Goal: Task Accomplishment & Management: Use online tool/utility

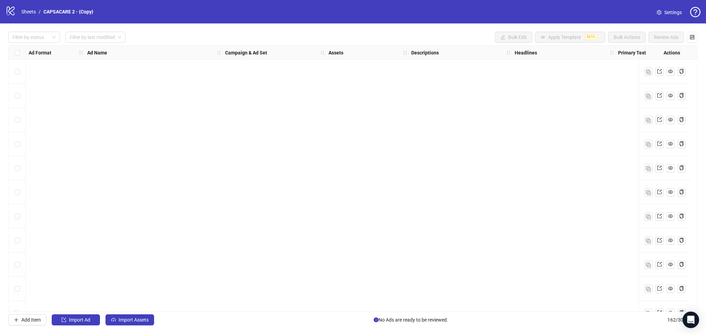
scroll to position [3662, 0]
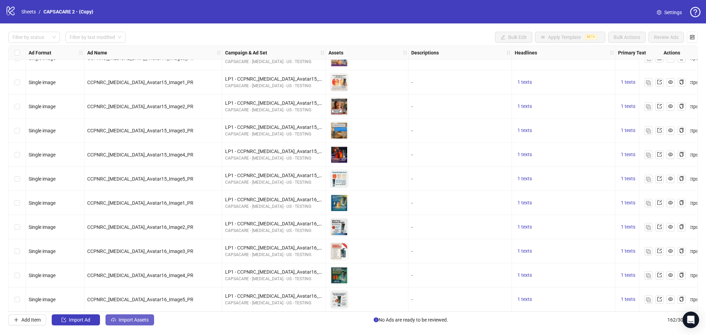
click at [126, 323] on span "Import Assets" at bounding box center [134, 320] width 30 height 6
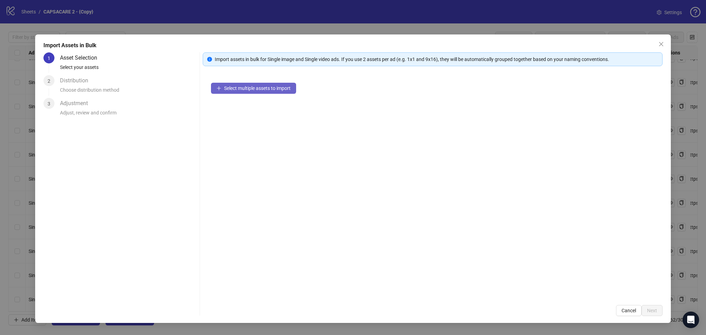
click at [252, 90] on span "Select multiple assets to import" at bounding box center [257, 89] width 67 height 6
click at [655, 313] on span "Next" at bounding box center [652, 311] width 10 height 6
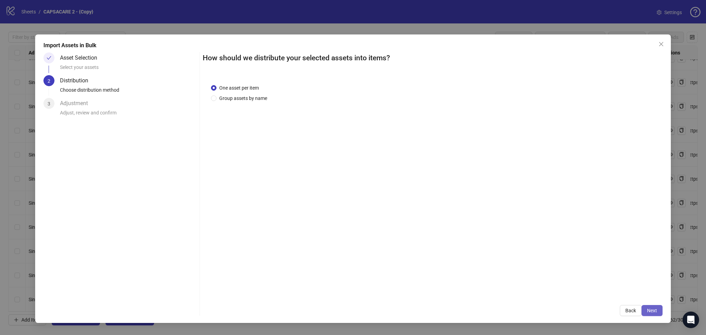
click at [654, 308] on span "Next" at bounding box center [652, 311] width 10 height 6
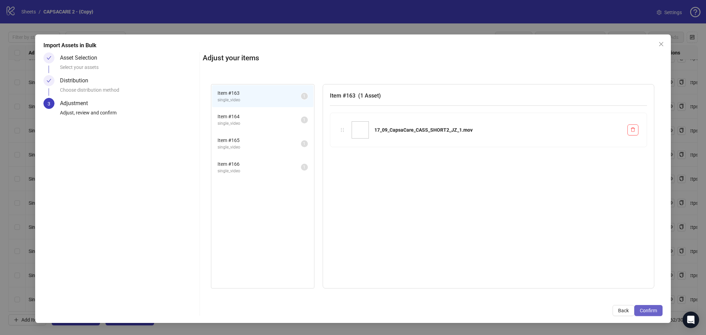
click at [653, 309] on span "Confirm" at bounding box center [648, 311] width 17 height 6
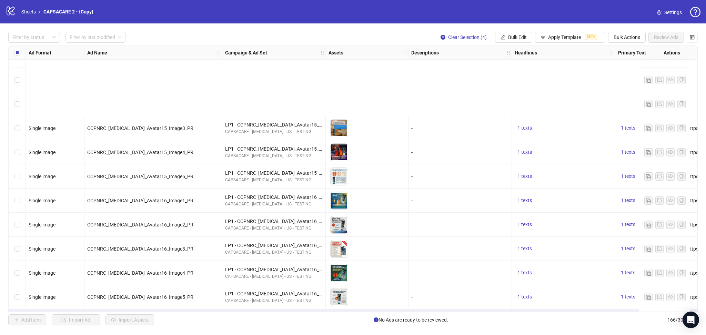
scroll to position [3759, 0]
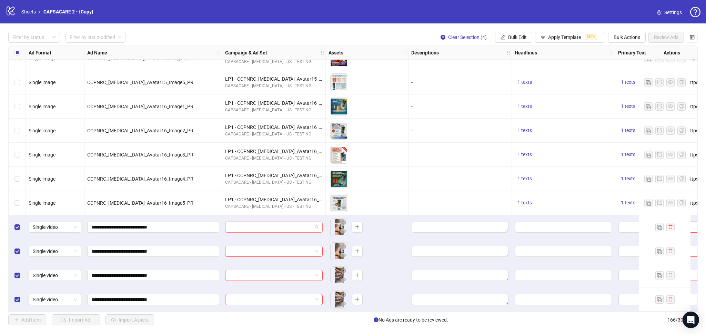
click at [262, 226] on input "search" at bounding box center [270, 227] width 83 height 10
paste input "**********"
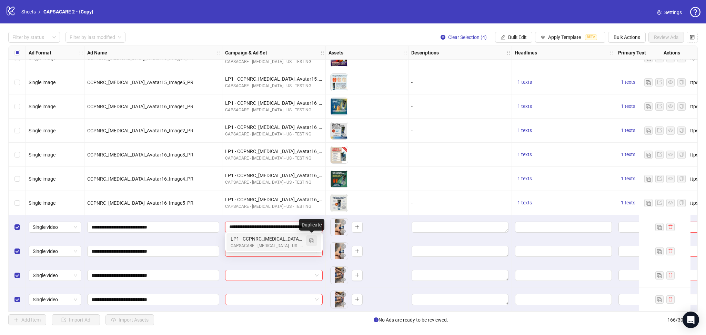
click at [313, 241] on img "button" at bounding box center [311, 241] width 5 height 5
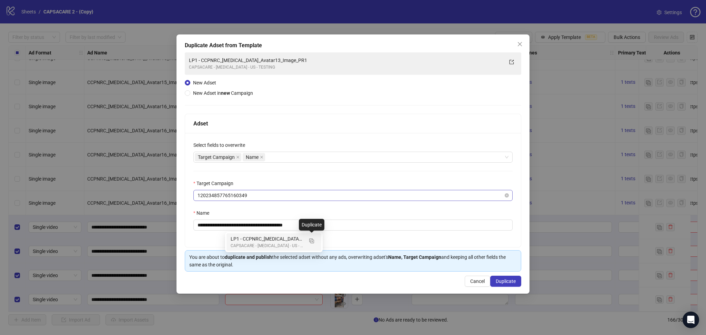
type input "**********"
click at [239, 159] on icon "close" at bounding box center [237, 157] width 3 height 3
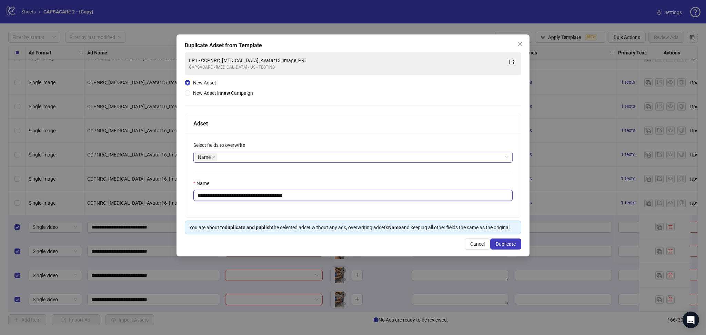
drag, startPoint x: 210, startPoint y: 197, endPoint x: 379, endPoint y: 210, distance: 169.5
click at [379, 210] on div "**********" at bounding box center [353, 175] width 336 height 85
paste input "text"
type input "**********"
click at [512, 242] on span "Duplicate" at bounding box center [506, 244] width 20 height 6
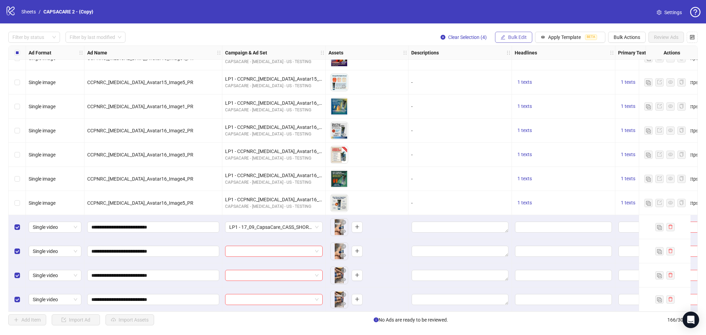
click at [517, 39] on span "Bulk Edit" at bounding box center [517, 37] width 19 height 6
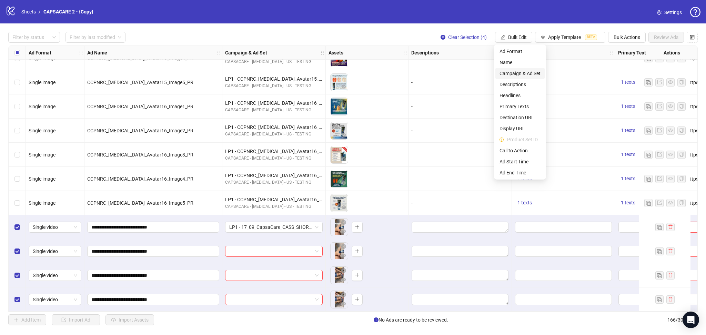
click at [518, 74] on span "Campaign & Ad Set" at bounding box center [520, 74] width 41 height 8
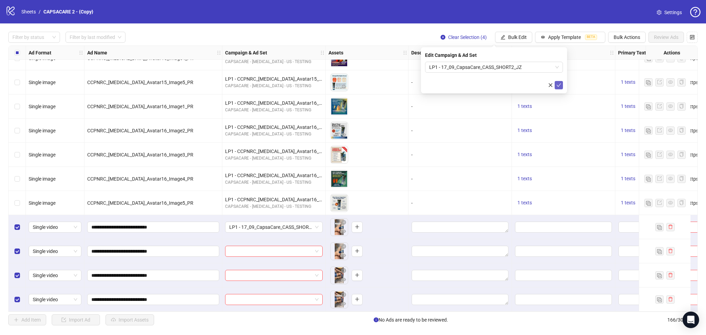
click at [558, 87] on icon "check" at bounding box center [559, 85] width 5 height 5
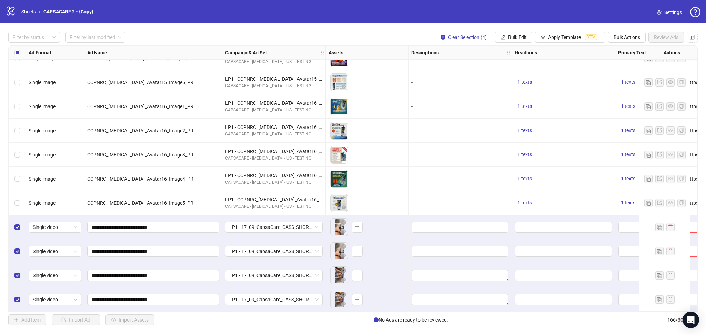
scroll to position [3759, 269]
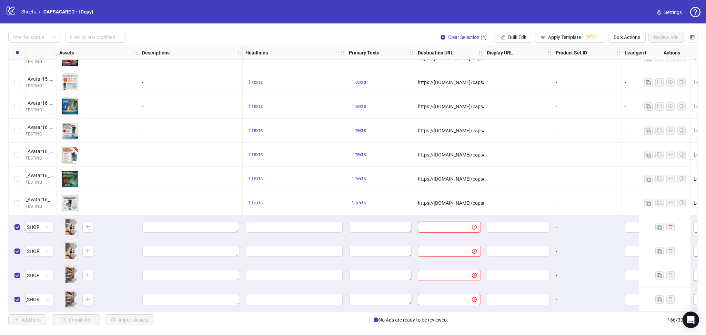
click at [445, 224] on input "text" at bounding box center [442, 228] width 40 height 8
paste input "**********"
type input "**********"
click at [533, 173] on div at bounding box center [518, 179] width 69 height 24
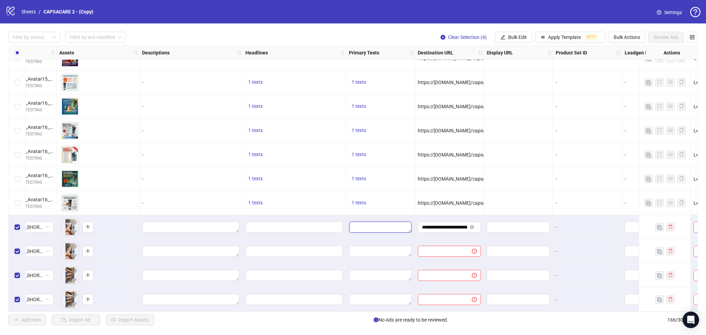
click at [375, 224] on textarea "Edit values" at bounding box center [380, 227] width 62 height 11
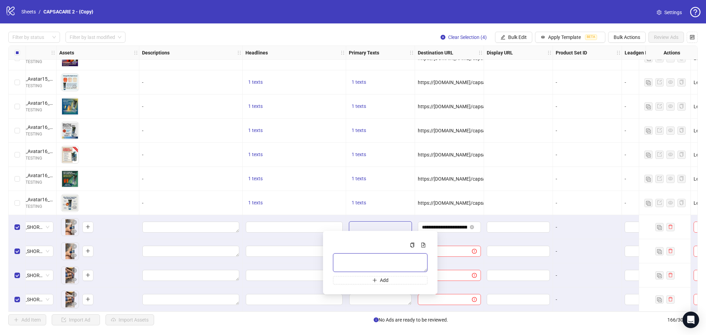
click at [362, 261] on textarea "Multi-text input container - paste or copy values" at bounding box center [380, 263] width 95 height 19
paste textarea "**********"
type textarea "**********"
click at [519, 160] on div at bounding box center [518, 155] width 69 height 24
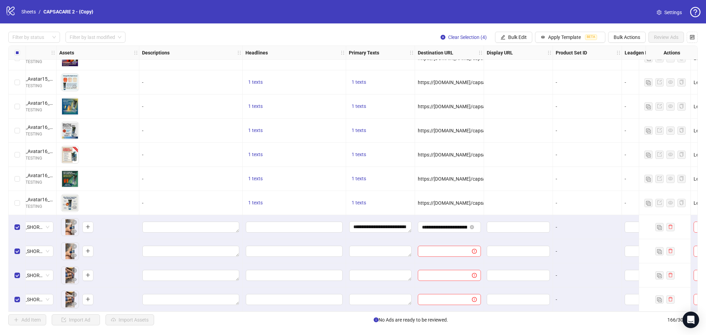
click at [295, 218] on div at bounding box center [294, 227] width 103 height 24
click at [291, 231] on div "Edit values" at bounding box center [295, 227] width 98 height 12
click at [279, 224] on input "Edit values" at bounding box center [294, 227] width 97 height 11
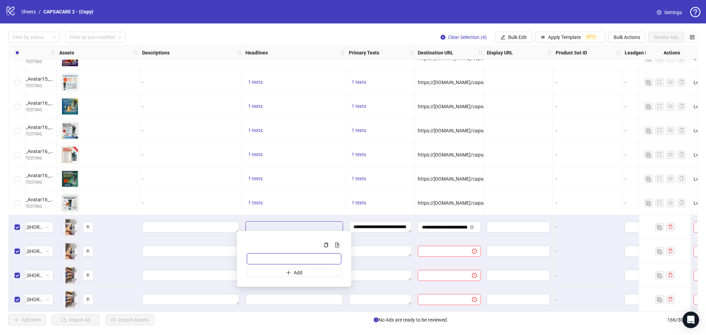
click at [277, 259] on input "Multi-input container - paste or copy values" at bounding box center [294, 259] width 95 height 11
paste input "**********"
type input "**********"
click at [304, 188] on div "1 texts" at bounding box center [294, 179] width 103 height 24
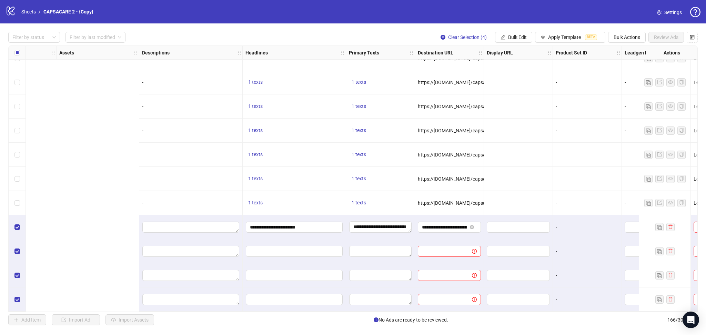
scroll to position [3759, 545]
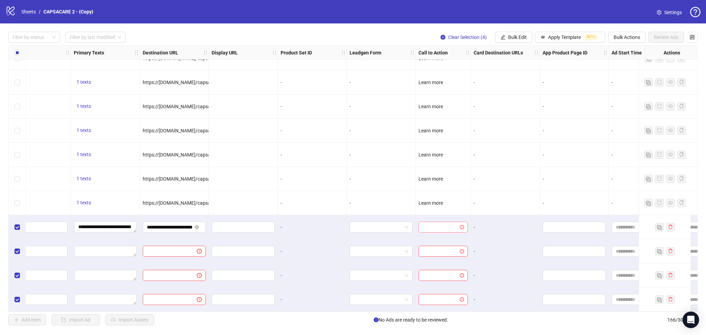
click at [428, 223] on input "search" at bounding box center [440, 227] width 35 height 10
drag, startPoint x: 465, startPoint y: 249, endPoint x: 455, endPoint y: 271, distance: 23.8
click at [467, 281] on div "NO_BUTTON APPLY_NOW Get quote Get showtimes Learn more Listen now Order now Pla…" at bounding box center [442, 277] width 49 height 91
click at [444, 255] on div "Learn more" at bounding box center [443, 254] width 38 height 8
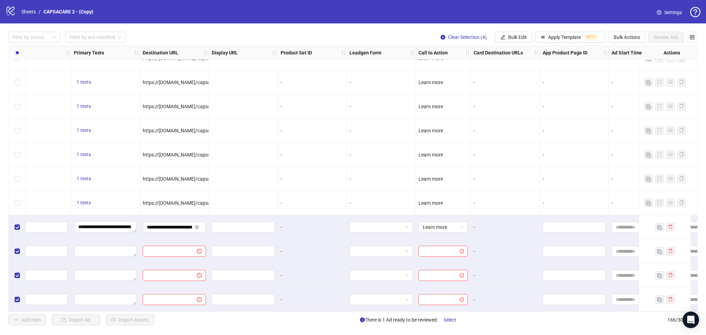
click at [508, 175] on div "-" at bounding box center [505, 179] width 63 height 8
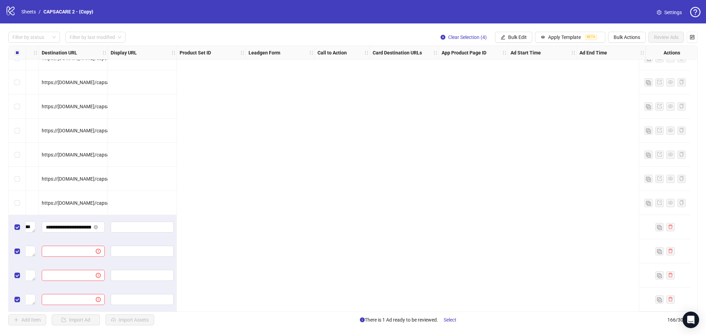
scroll to position [3759, 0]
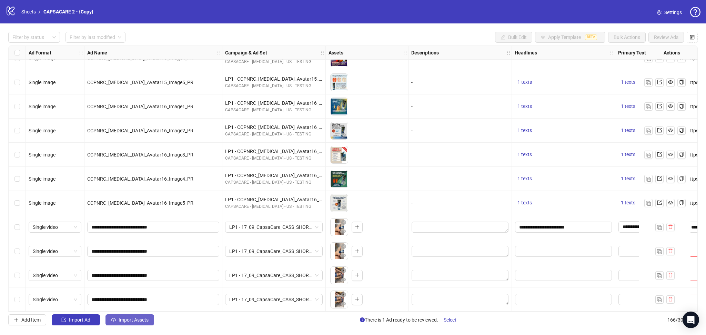
click at [131, 323] on span "Import Assets" at bounding box center [134, 320] width 30 height 6
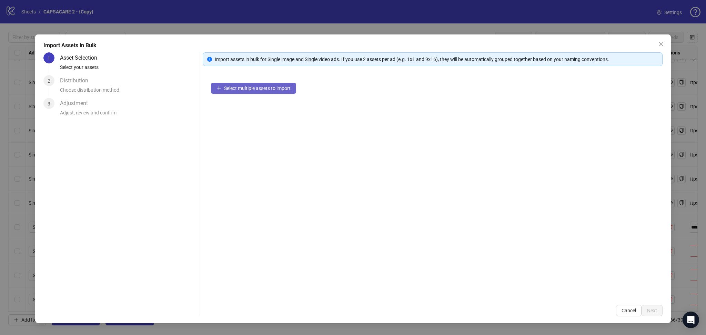
click at [259, 86] on span "Select multiple assets to import" at bounding box center [257, 89] width 67 height 6
click at [655, 310] on span "Next" at bounding box center [652, 311] width 10 height 6
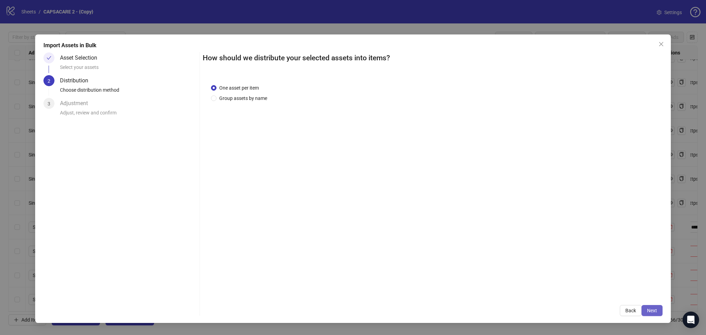
click at [655, 308] on button "Next" at bounding box center [652, 310] width 21 height 11
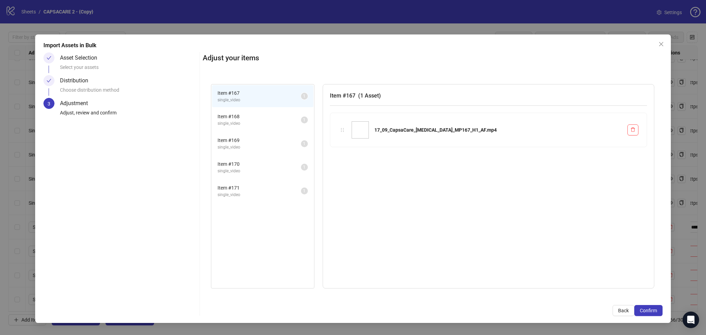
click at [655, 308] on button "Confirm" at bounding box center [649, 310] width 28 height 11
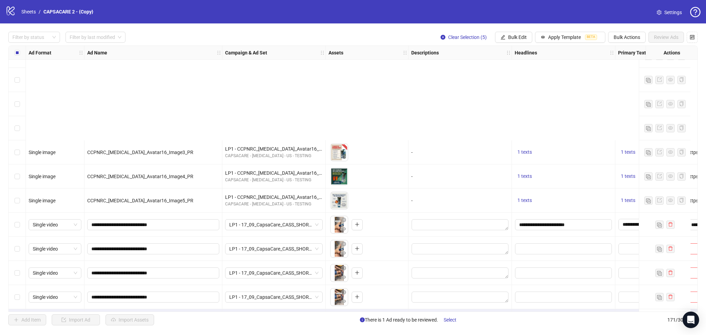
scroll to position [3879, 0]
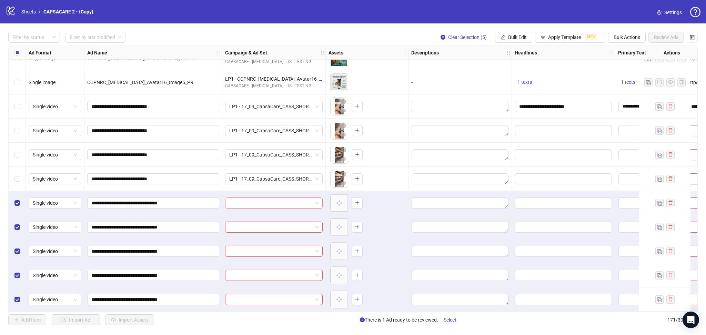
click at [286, 199] on input "search" at bounding box center [270, 203] width 83 height 10
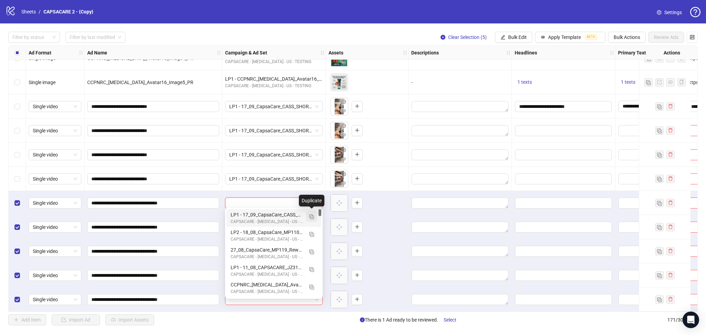
click at [311, 216] on img "button" at bounding box center [311, 217] width 5 height 5
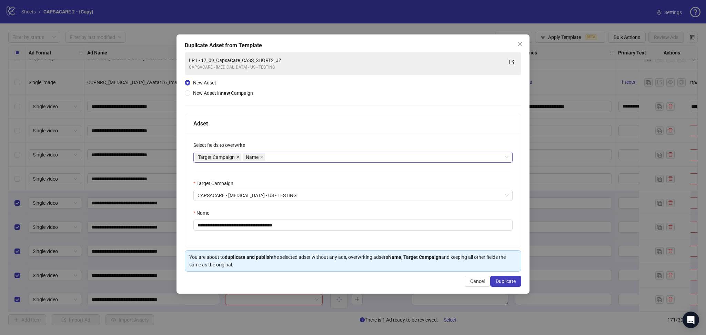
click at [239, 156] on icon "close" at bounding box center [238, 157] width 3 height 3
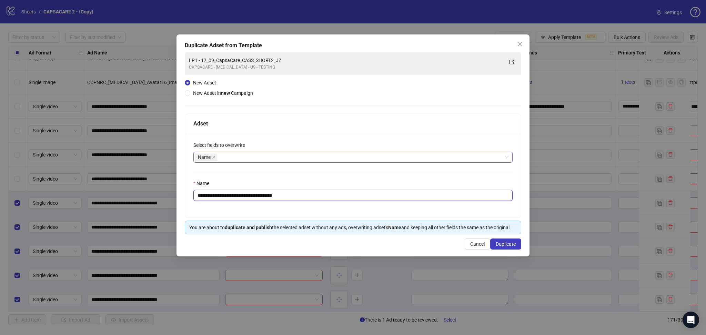
drag, startPoint x: 211, startPoint y: 195, endPoint x: 218, endPoint y: 196, distance: 7.0
click at [218, 196] on input "**********" at bounding box center [353, 195] width 319 height 11
drag, startPoint x: 210, startPoint y: 194, endPoint x: 363, endPoint y: 204, distance: 152.8
click at [363, 204] on div "**********" at bounding box center [353, 175] width 336 height 85
paste input "text"
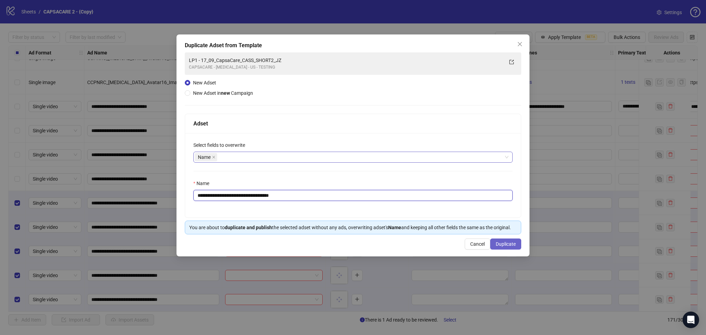
type input "**********"
click at [506, 240] on button "Duplicate" at bounding box center [506, 244] width 31 height 11
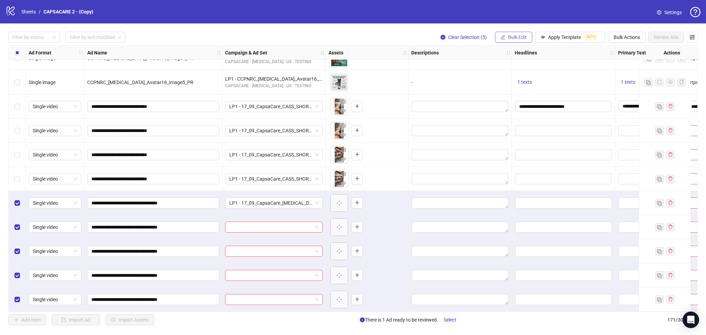
click at [515, 39] on span "Bulk Edit" at bounding box center [517, 37] width 19 height 6
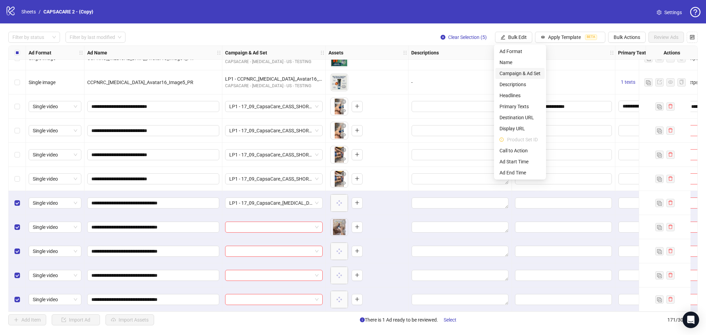
click at [525, 72] on span "Campaign & Ad Set" at bounding box center [520, 74] width 41 height 8
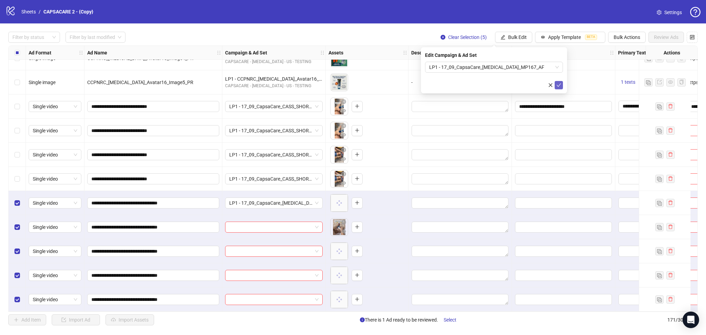
click at [559, 86] on icon "check" at bounding box center [559, 84] width 4 height 3
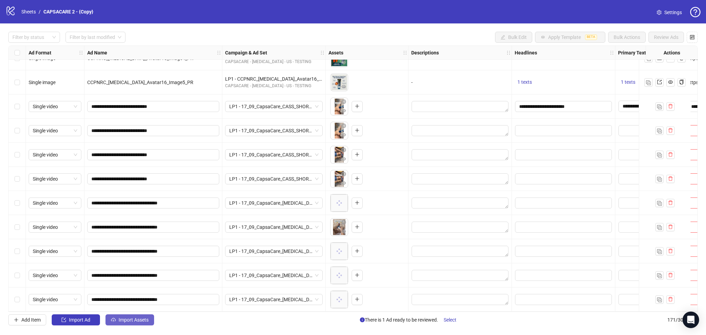
click at [130, 318] on span "Import Assets" at bounding box center [134, 320] width 30 height 6
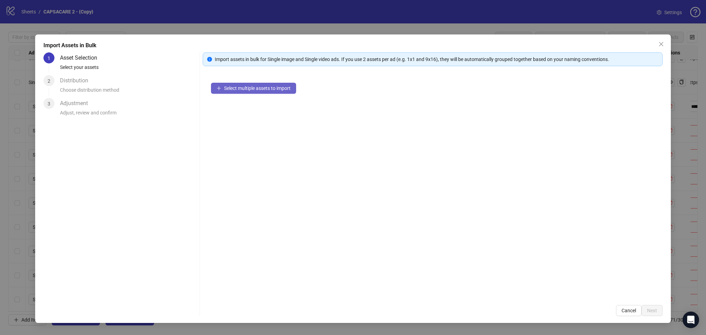
click at [241, 86] on span "Select multiple assets to import" at bounding box center [257, 89] width 67 height 6
click at [653, 311] on span "Next" at bounding box center [652, 311] width 10 height 6
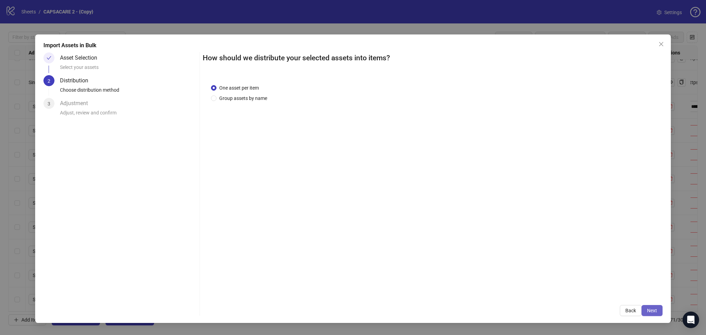
click at [654, 311] on span "Next" at bounding box center [652, 311] width 10 height 6
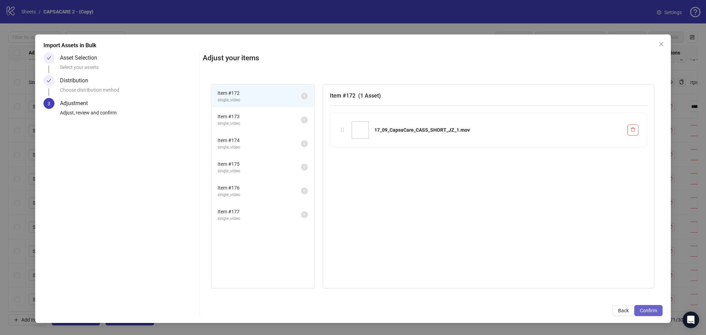
click at [653, 311] on span "Confirm" at bounding box center [648, 311] width 17 height 6
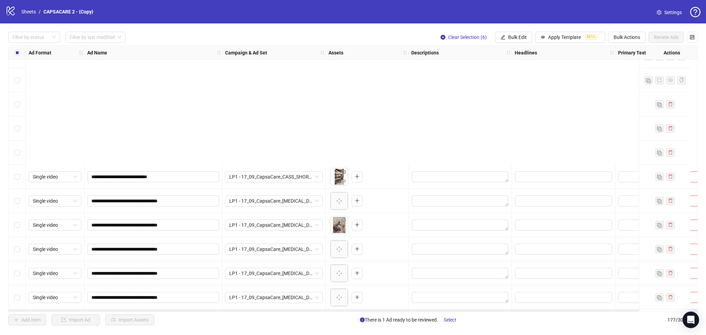
scroll to position [4024, 0]
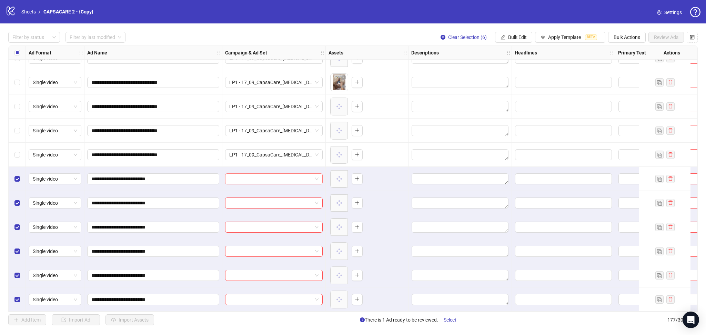
click at [266, 178] on input "search" at bounding box center [270, 179] width 83 height 10
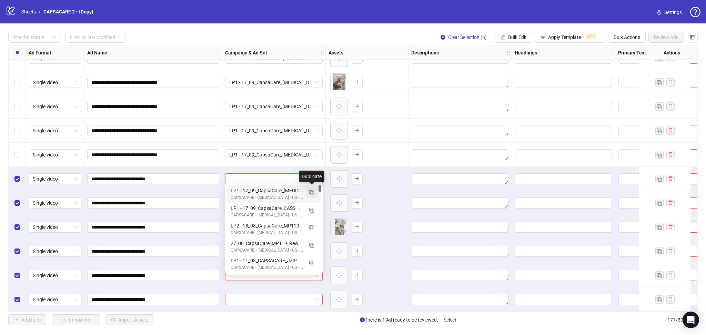
click at [310, 192] on img "button" at bounding box center [311, 192] width 5 height 5
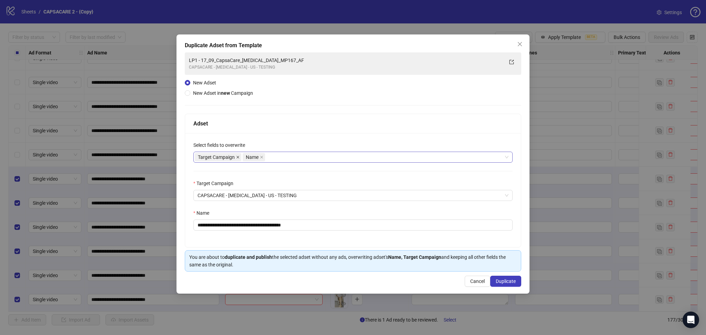
click at [239, 157] on icon "close" at bounding box center [237, 157] width 3 height 3
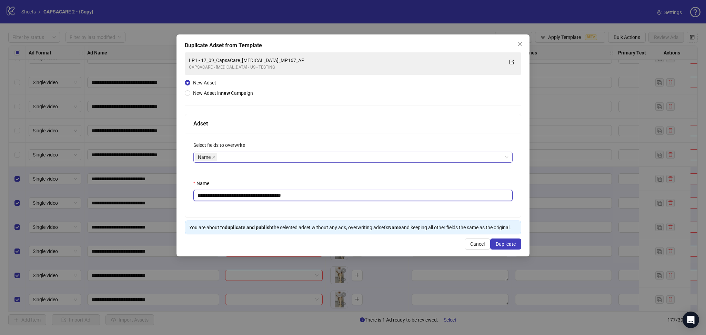
drag, startPoint x: 211, startPoint y: 195, endPoint x: 235, endPoint y: 201, distance: 24.4
click at [235, 200] on input "**********" at bounding box center [353, 195] width 319 height 11
click at [224, 200] on input "**********" at bounding box center [353, 195] width 319 height 11
drag, startPoint x: 209, startPoint y: 195, endPoint x: 214, endPoint y: 196, distance: 5.6
click at [214, 196] on input "**********" at bounding box center [353, 195] width 319 height 11
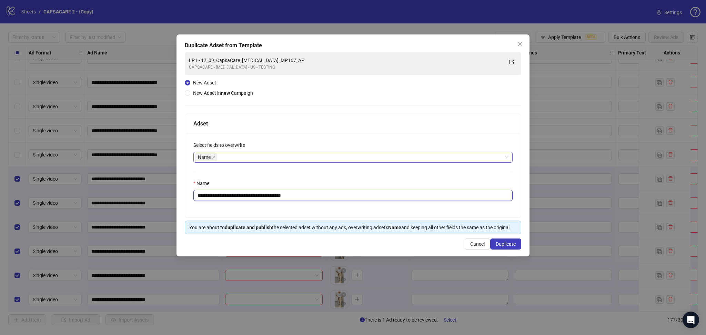
click at [219, 197] on input "**********" at bounding box center [353, 195] width 319 height 11
drag, startPoint x: 211, startPoint y: 194, endPoint x: 360, endPoint y: 222, distance: 152.1
click at [351, 217] on div "**********" at bounding box center [353, 175] width 336 height 85
paste input "text"
type input "**********"
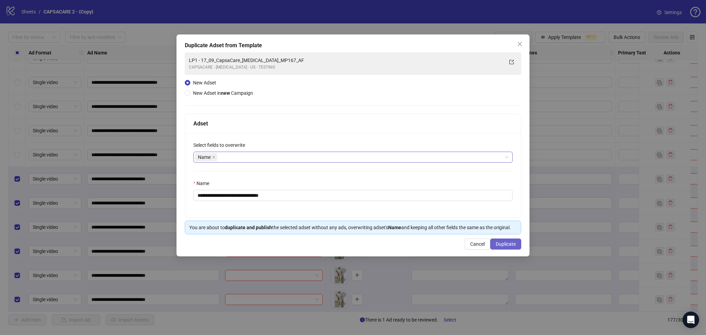
click at [502, 246] on span "Duplicate" at bounding box center [506, 244] width 20 height 6
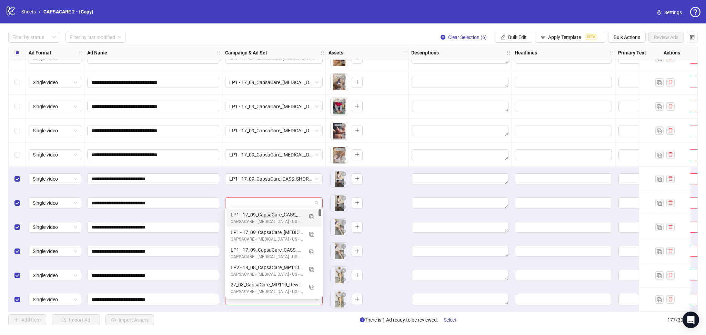
click at [256, 202] on input "search" at bounding box center [270, 203] width 83 height 10
click at [510, 38] on span "Bulk Edit" at bounding box center [517, 37] width 19 height 6
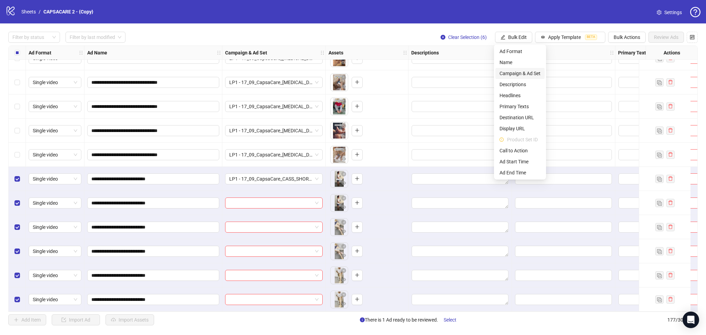
click at [528, 73] on span "Campaign & Ad Set" at bounding box center [520, 74] width 41 height 8
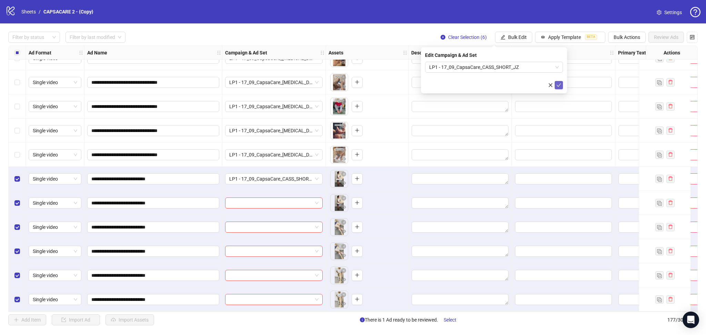
click at [558, 86] on icon "check" at bounding box center [559, 85] width 5 height 5
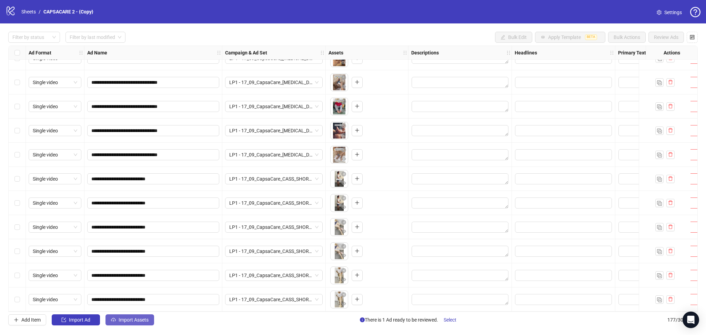
click at [130, 320] on span "Import Assets" at bounding box center [134, 320] width 30 height 6
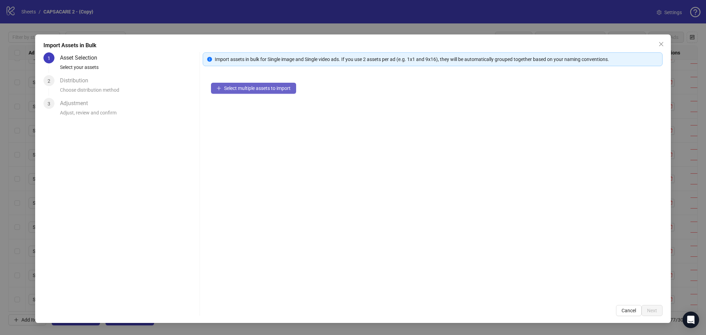
click at [263, 95] on div "Select multiple assets to import" at bounding box center [433, 186] width 460 height 222
click at [253, 89] on span "Select multiple assets to import" at bounding box center [257, 89] width 67 height 6
click at [653, 310] on span "Next" at bounding box center [652, 311] width 10 height 6
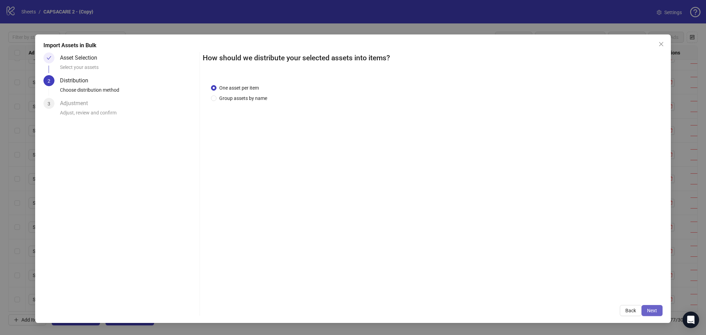
click at [656, 310] on span "Next" at bounding box center [652, 311] width 10 height 6
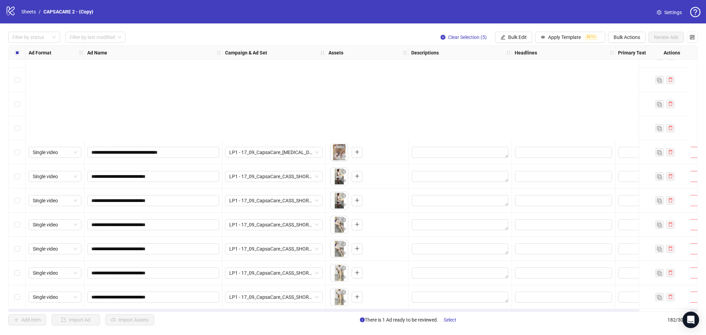
scroll to position [4145, 0]
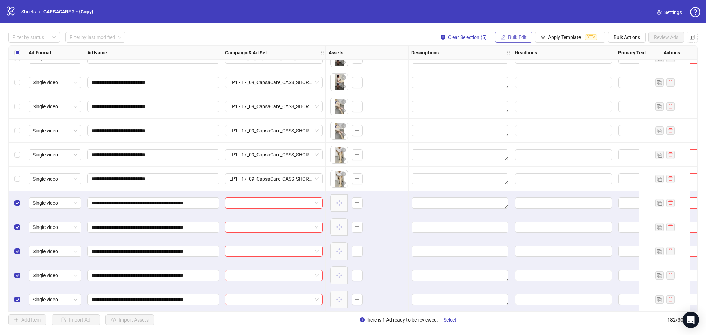
click at [516, 42] on button "Bulk Edit" at bounding box center [513, 37] width 37 height 11
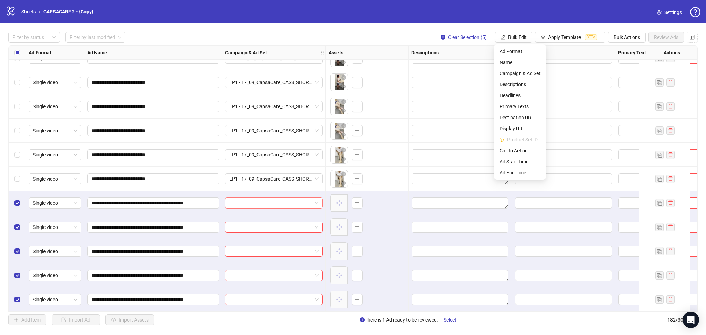
click at [271, 200] on input "search" at bounding box center [270, 203] width 83 height 10
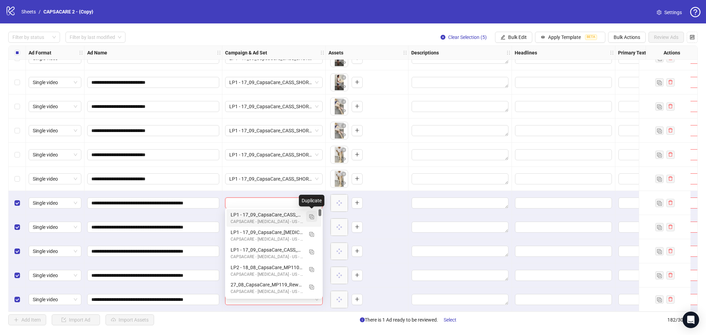
click at [313, 215] on img "button" at bounding box center [311, 217] width 5 height 5
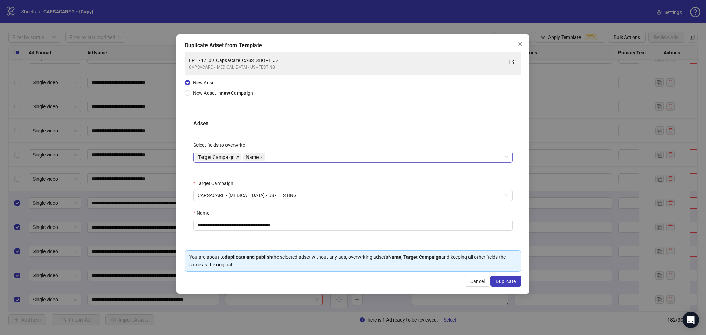
click at [238, 158] on icon "close" at bounding box center [238, 157] width 3 height 3
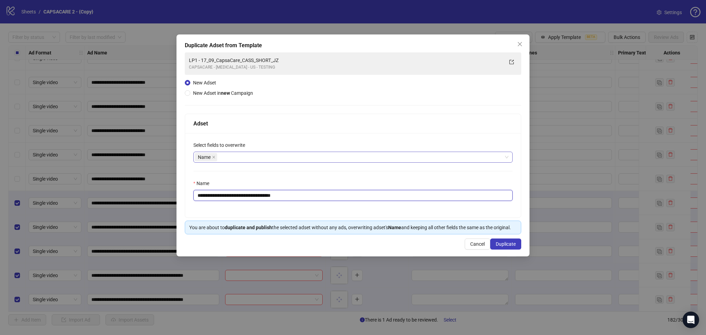
drag, startPoint x: 210, startPoint y: 194, endPoint x: 384, endPoint y: 219, distance: 175.3
click at [384, 219] on div "**********" at bounding box center [353, 174] width 337 height 121
paste input "**********"
type input "**********"
click at [510, 244] on span "Duplicate" at bounding box center [506, 244] width 20 height 6
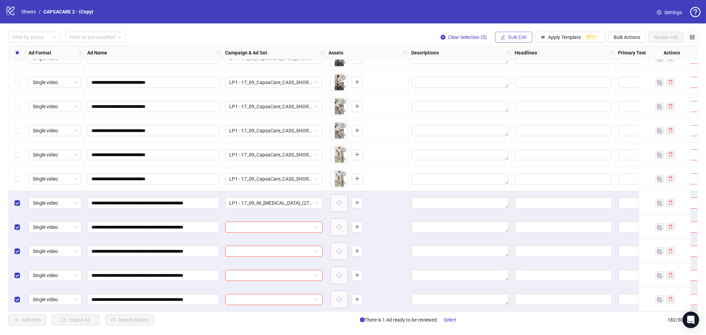
click at [513, 37] on span "Bulk Edit" at bounding box center [517, 37] width 19 height 6
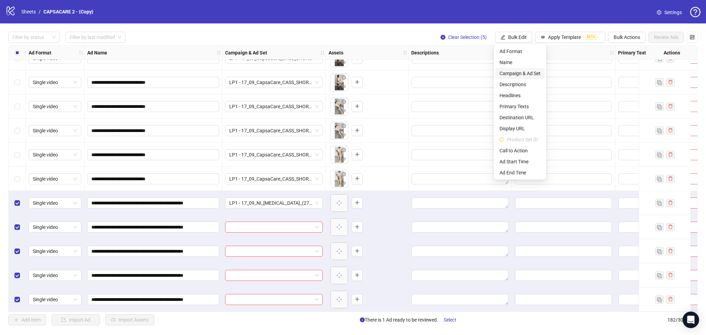
click at [533, 73] on span "Campaign & Ad Set" at bounding box center [520, 74] width 41 height 8
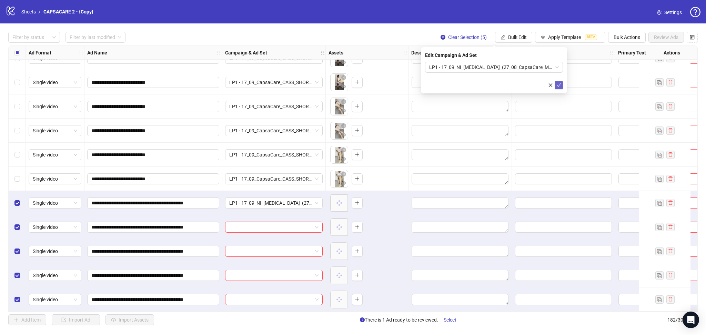
click at [557, 84] on icon "check" at bounding box center [559, 85] width 5 height 5
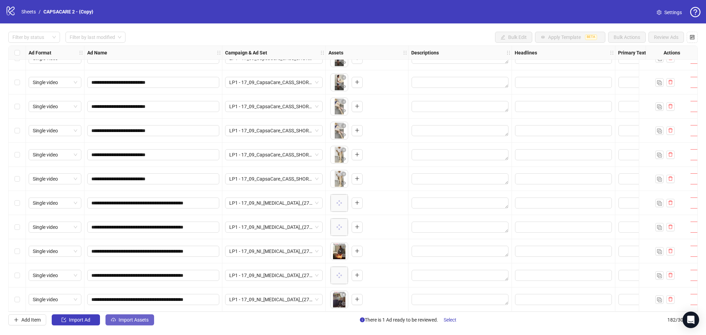
click at [120, 318] on span "Import Assets" at bounding box center [134, 320] width 30 height 6
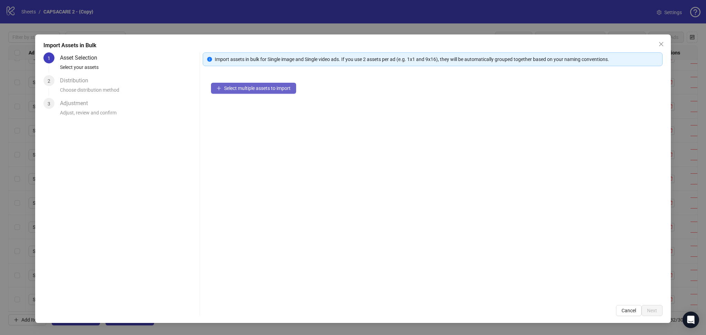
click at [260, 86] on span "Select multiple assets to import" at bounding box center [257, 89] width 67 height 6
click at [653, 310] on span "Next" at bounding box center [652, 311] width 10 height 6
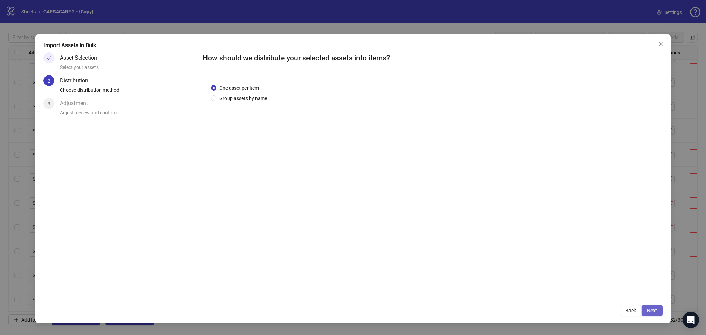
click at [656, 310] on span "Next" at bounding box center [652, 311] width 10 height 6
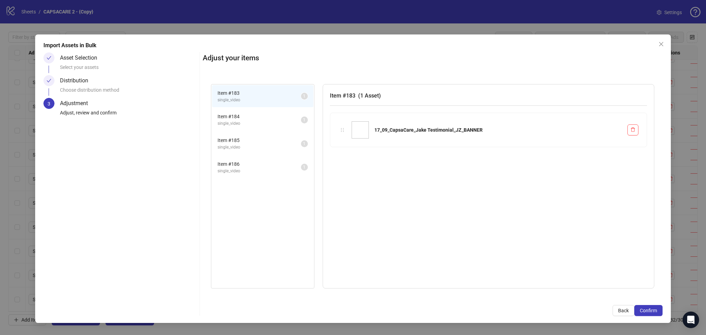
click at [656, 310] on span "Confirm" at bounding box center [648, 311] width 17 height 6
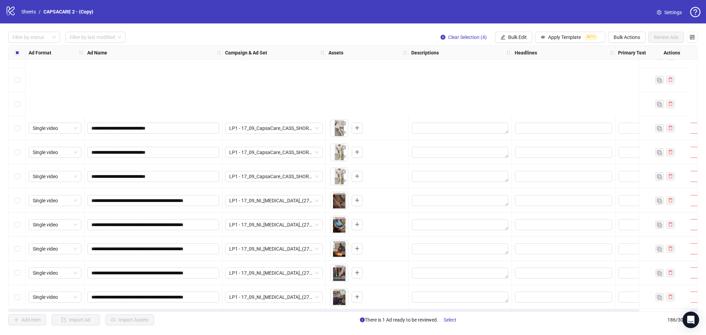
scroll to position [4241, 0]
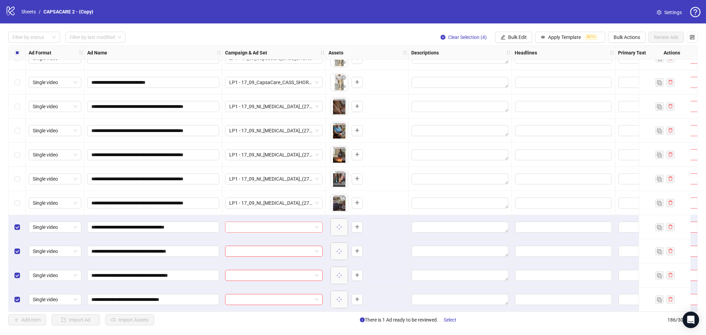
click at [255, 222] on input "search" at bounding box center [270, 227] width 83 height 10
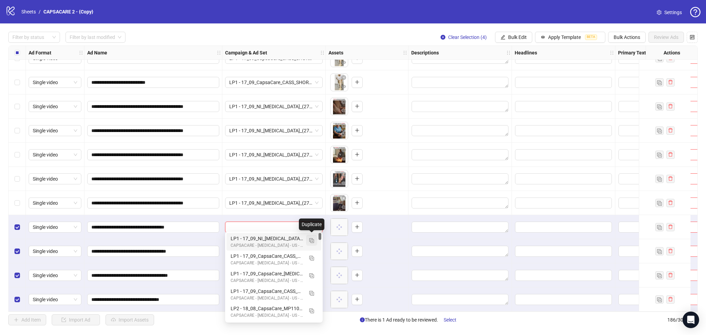
click at [313, 239] on img "button" at bounding box center [311, 240] width 5 height 5
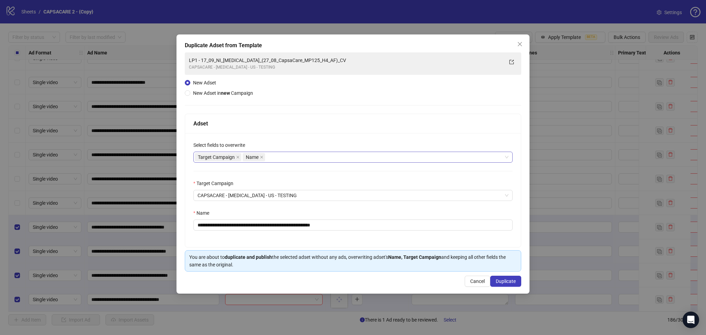
click at [239, 157] on icon "close" at bounding box center [237, 157] width 3 height 3
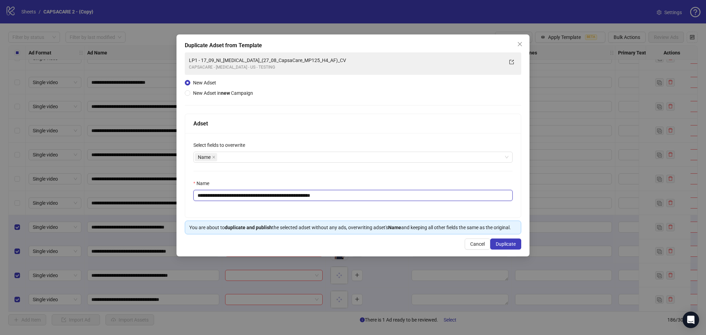
drag, startPoint x: 209, startPoint y: 196, endPoint x: 439, endPoint y: 219, distance: 231.6
click at [438, 219] on div "**********" at bounding box center [353, 174] width 337 height 121
paste input "text"
type input "**********"
click at [512, 246] on span "Duplicate" at bounding box center [506, 244] width 20 height 6
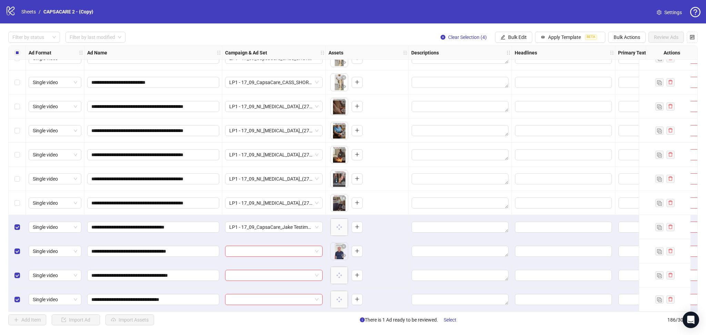
click at [511, 30] on div "**********" at bounding box center [353, 178] width 706 height 310
click at [517, 42] on button "Bulk Edit" at bounding box center [513, 37] width 37 height 11
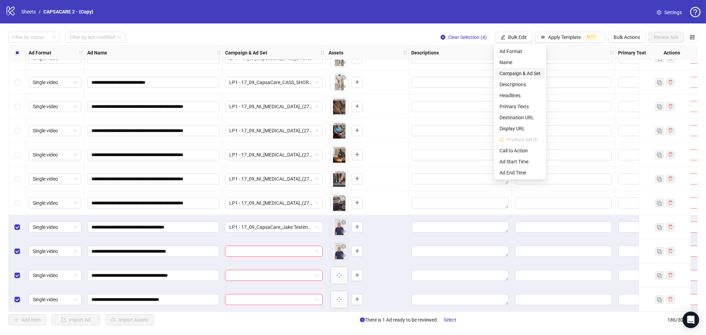
click at [521, 73] on span "Campaign & Ad Set" at bounding box center [520, 74] width 41 height 8
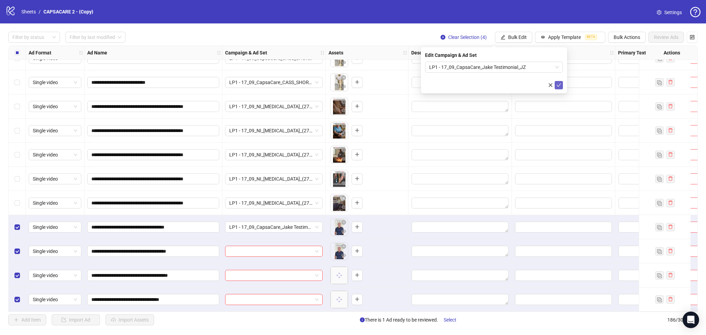
click at [561, 84] on icon "check" at bounding box center [559, 85] width 5 height 5
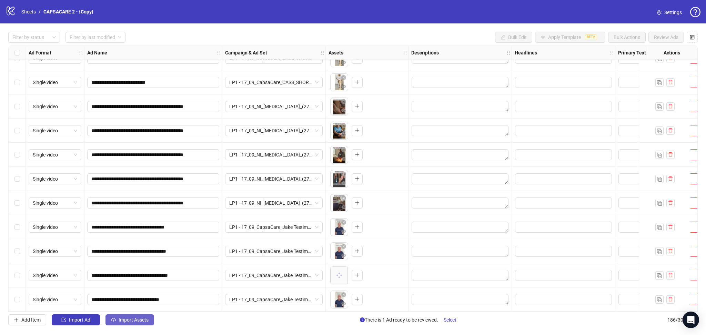
click at [147, 317] on button "Import Assets" at bounding box center [130, 320] width 49 height 11
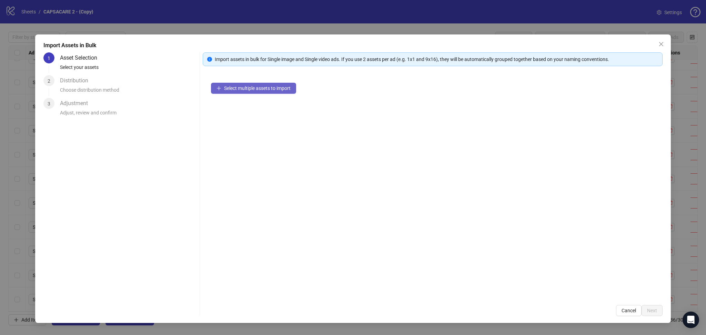
click at [230, 91] on button "Select multiple assets to import" at bounding box center [253, 88] width 85 height 11
click at [644, 306] on button "Next" at bounding box center [652, 310] width 21 height 11
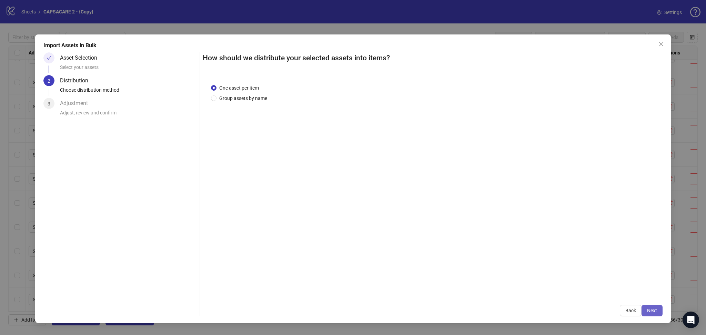
click at [648, 312] on button "Next" at bounding box center [652, 310] width 21 height 11
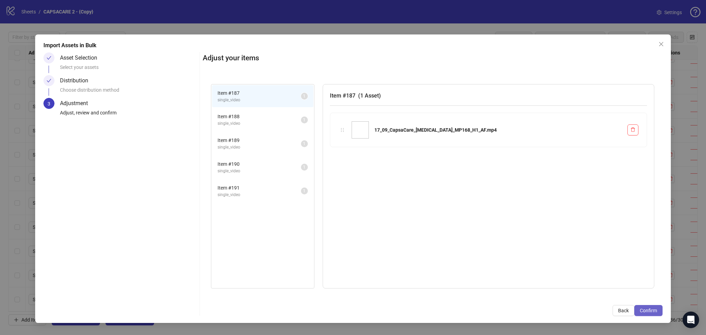
click at [650, 309] on span "Confirm" at bounding box center [648, 311] width 17 height 6
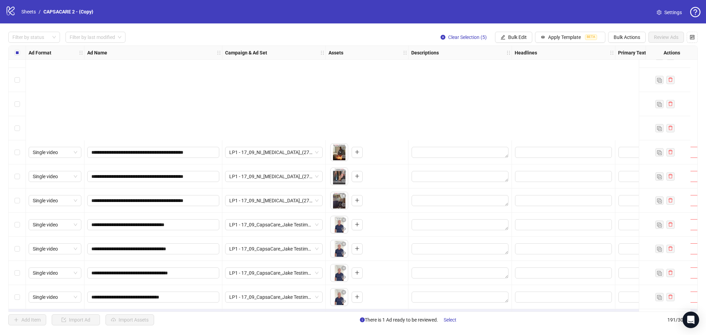
scroll to position [4362, 0]
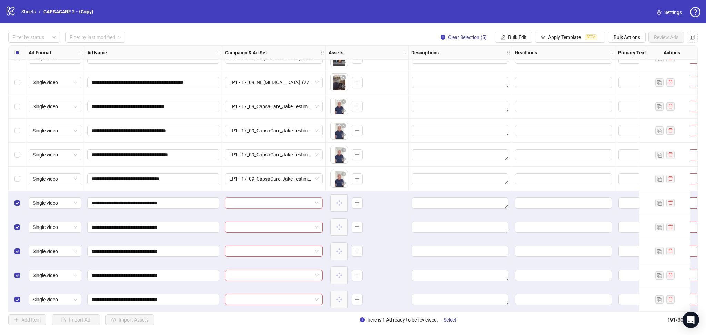
click at [268, 198] on input "search" at bounding box center [270, 203] width 83 height 10
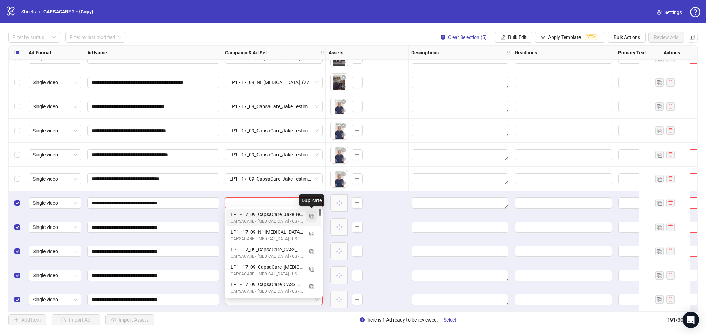
click at [310, 214] on span "button" at bounding box center [311, 217] width 5 height 6
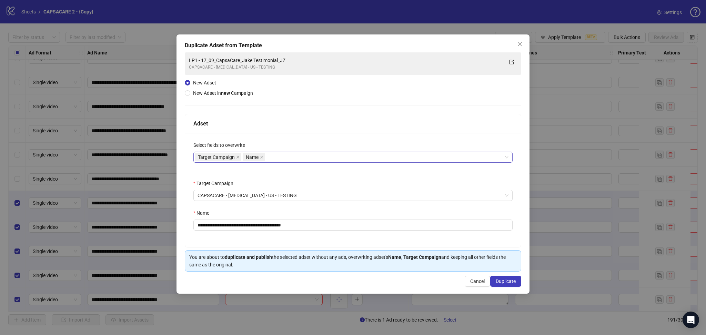
click at [236, 157] on icon "close" at bounding box center [237, 157] width 3 height 3
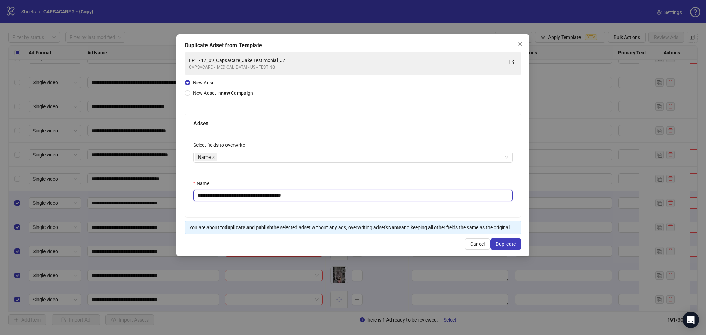
drag, startPoint x: 210, startPoint y: 194, endPoint x: 447, endPoint y: 247, distance: 243.5
click at [356, 200] on input "**********" at bounding box center [353, 195] width 319 height 11
paste input "text"
type input "**********"
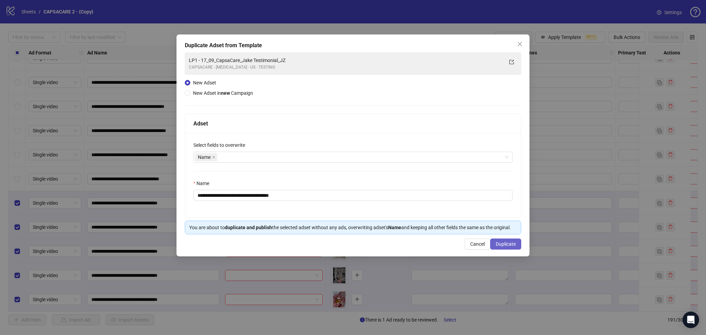
click at [512, 244] on span "Duplicate" at bounding box center [506, 244] width 20 height 6
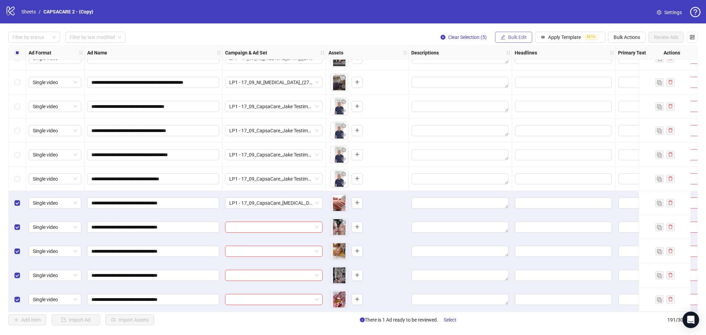
click at [515, 36] on span "Bulk Edit" at bounding box center [517, 37] width 19 height 6
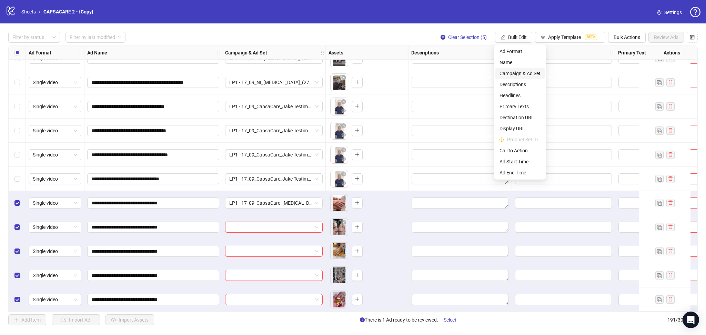
click at [526, 75] on span "Campaign & Ad Set" at bounding box center [520, 74] width 41 height 8
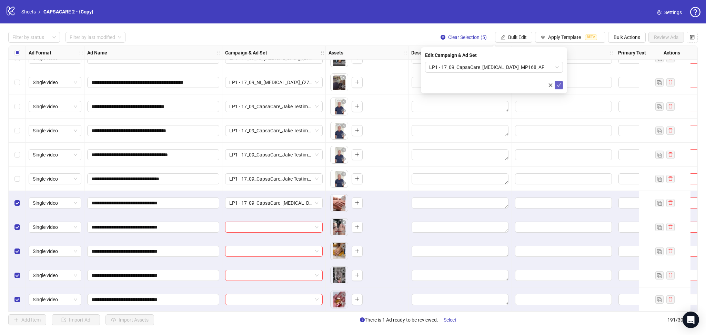
click at [558, 86] on icon "check" at bounding box center [559, 85] width 5 height 5
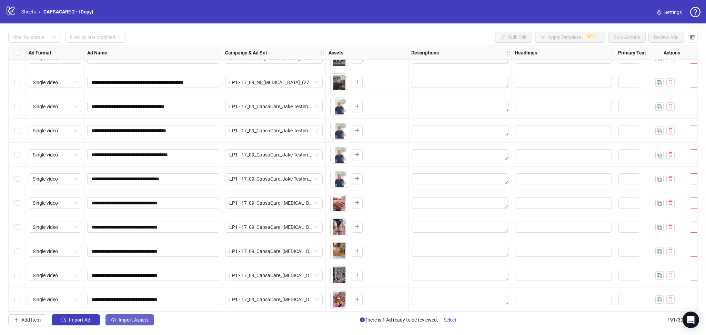
click at [138, 320] on span "Import Assets" at bounding box center [134, 320] width 30 height 6
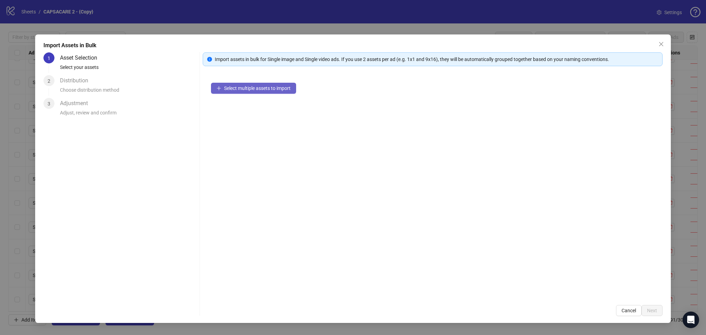
click at [246, 92] on button "Select multiple assets to import" at bounding box center [253, 88] width 85 height 11
click at [654, 314] on span "Next" at bounding box center [652, 311] width 10 height 6
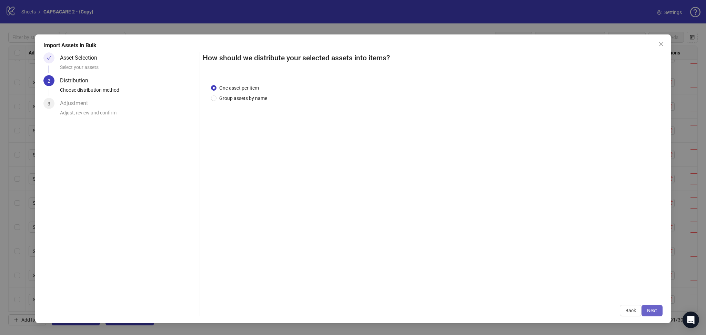
click at [657, 309] on span "Next" at bounding box center [652, 311] width 10 height 6
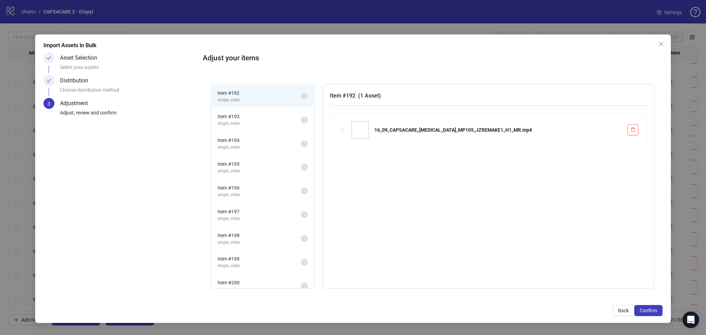
click at [657, 309] on span "Confirm" at bounding box center [648, 311] width 17 height 6
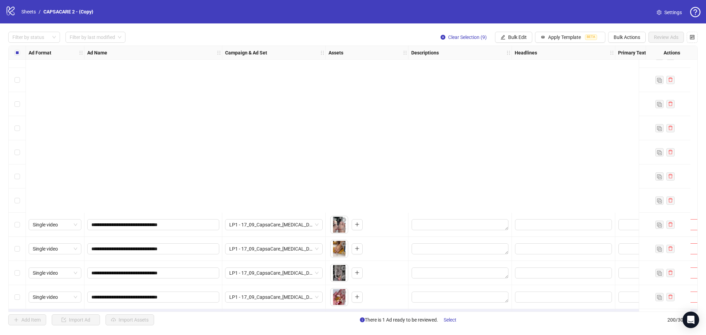
scroll to position [4579, 0]
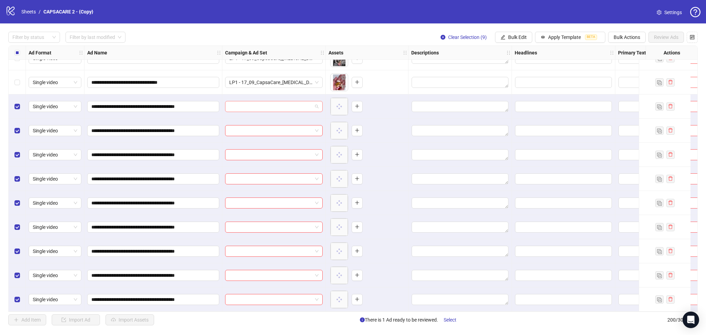
click at [261, 105] on input "search" at bounding box center [270, 106] width 83 height 10
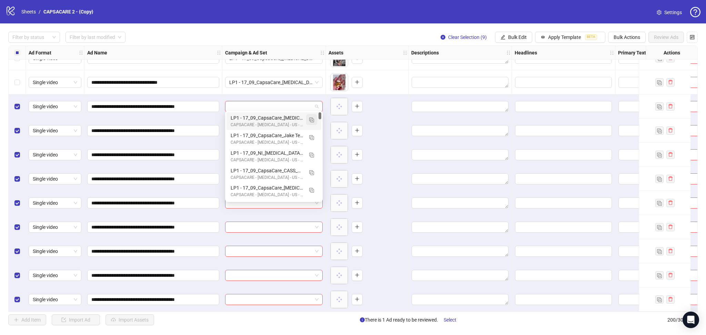
click at [313, 120] on img "button" at bounding box center [311, 120] width 5 height 5
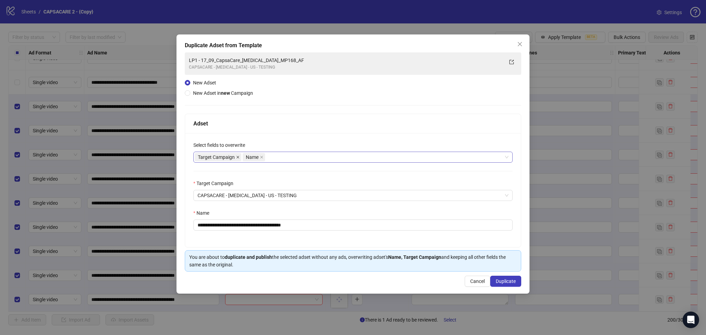
click at [238, 159] on span at bounding box center [237, 158] width 3 height 8
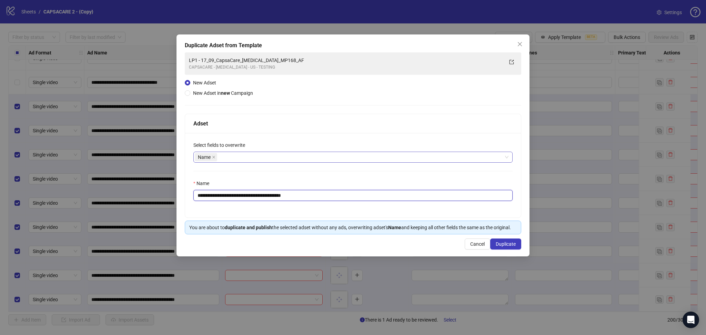
drag, startPoint x: 210, startPoint y: 196, endPoint x: 442, endPoint y: 236, distance: 235.2
click at [376, 216] on div "**********" at bounding box center [353, 175] width 336 height 85
paste input "***"
type input "**********"
click at [519, 246] on button "Duplicate" at bounding box center [506, 244] width 31 height 11
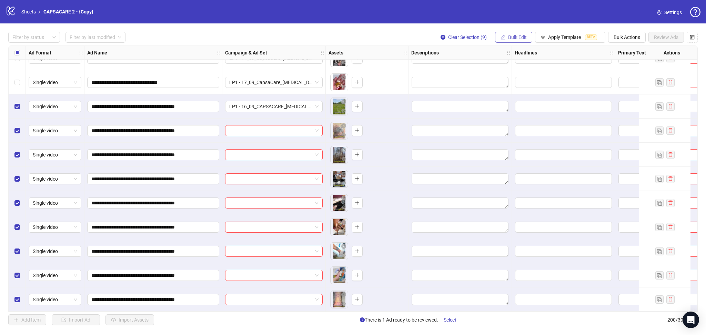
click at [513, 39] on span "Bulk Edit" at bounding box center [517, 37] width 19 height 6
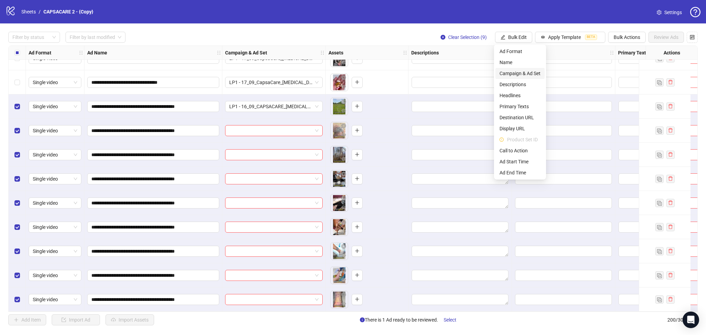
click at [531, 73] on span "Campaign & Ad Set" at bounding box center [520, 74] width 41 height 8
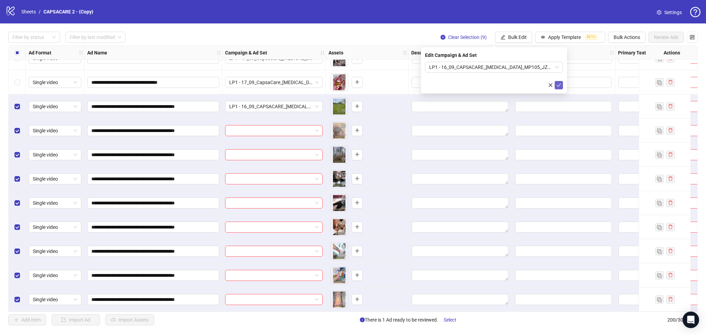
click at [558, 85] on icon "check" at bounding box center [559, 85] width 5 height 5
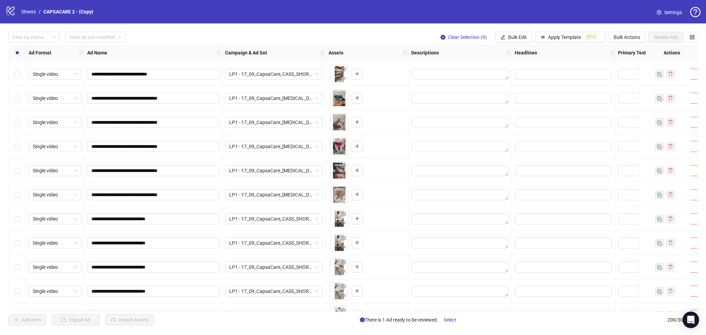
scroll to position [3782, 0]
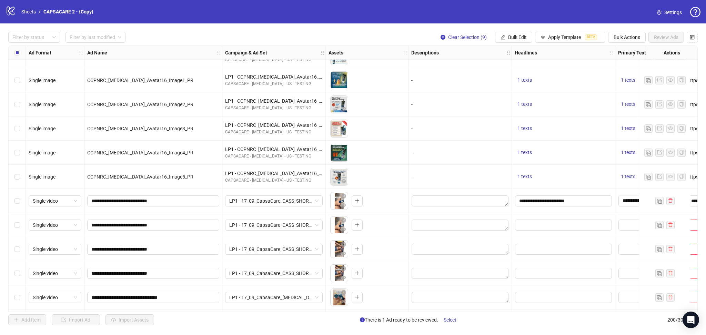
click at [12, 200] on div "Select row 163" at bounding box center [17, 201] width 17 height 24
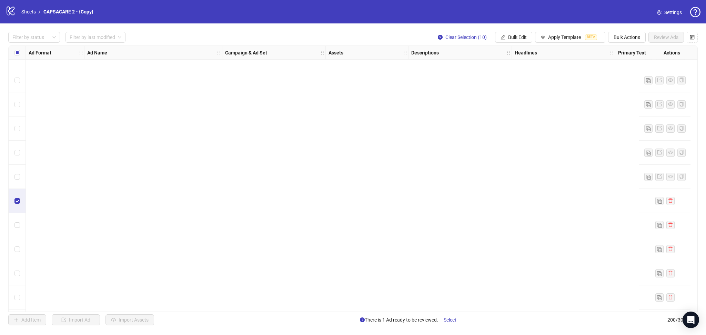
scroll to position [4579, 0]
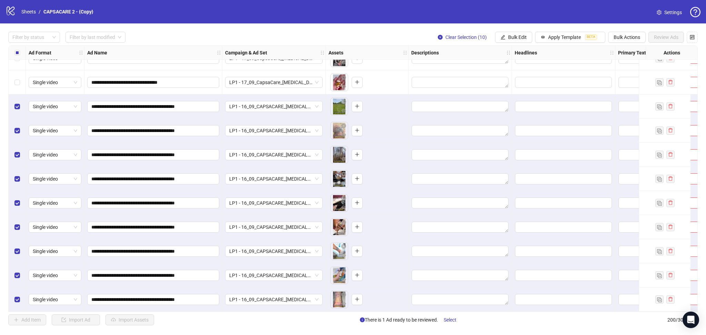
click at [20, 79] on div "Select row 191" at bounding box center [17, 82] width 17 height 24
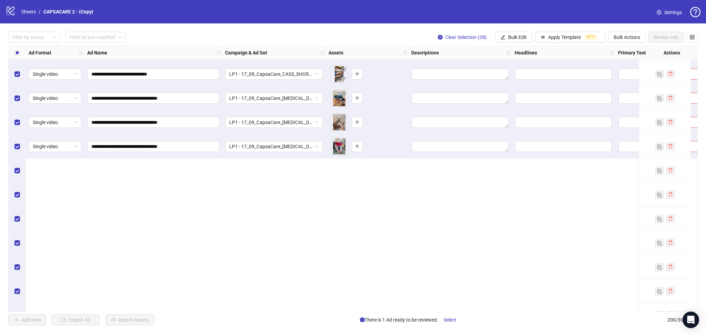
scroll to position [3782, 0]
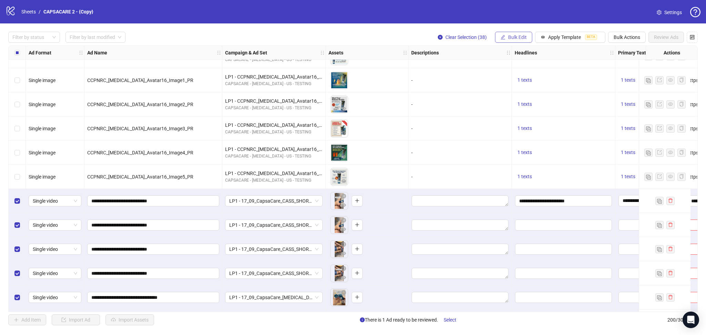
click at [512, 35] on span "Bulk Edit" at bounding box center [517, 37] width 19 height 6
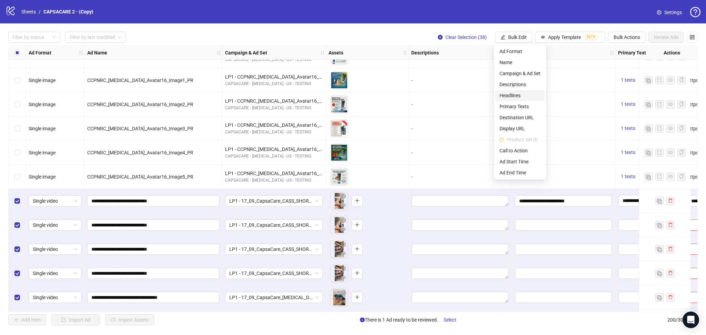
click at [519, 93] on span "Headlines" at bounding box center [520, 96] width 41 height 8
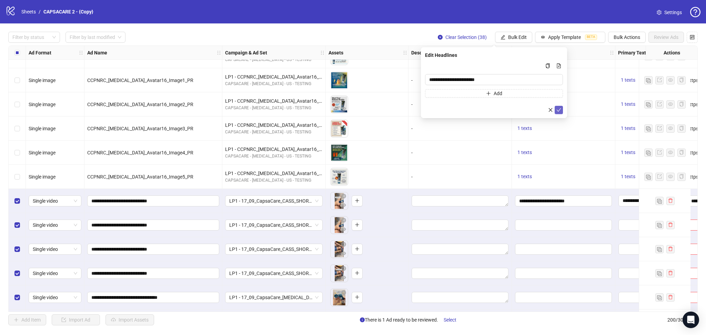
drag, startPoint x: 559, startPoint y: 105, endPoint x: 558, endPoint y: 110, distance: 5.4
click at [560, 107] on form "**********" at bounding box center [494, 88] width 138 height 52
click at [558, 110] on icon "check" at bounding box center [559, 110] width 5 height 5
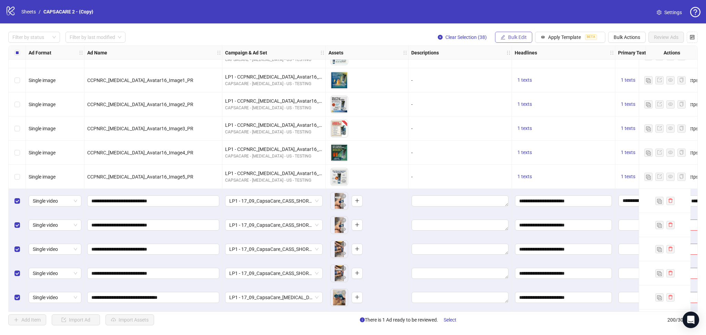
click at [515, 36] on span "Bulk Edit" at bounding box center [517, 37] width 19 height 6
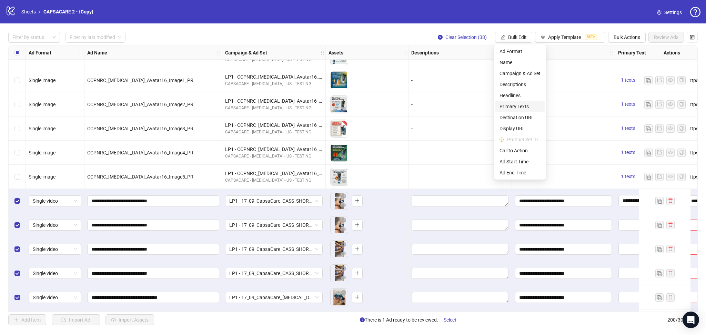
click at [524, 109] on span "Primary Texts" at bounding box center [520, 107] width 41 height 8
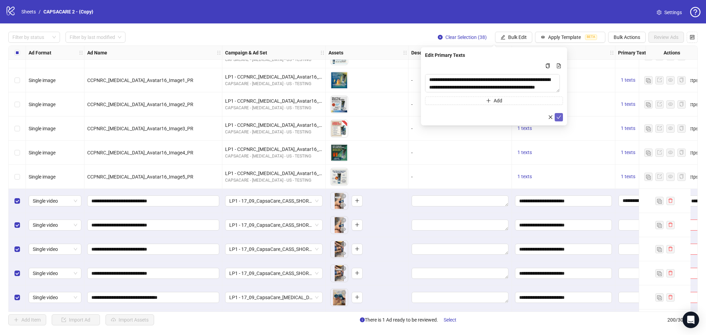
click at [560, 119] on icon "check" at bounding box center [559, 117] width 5 height 5
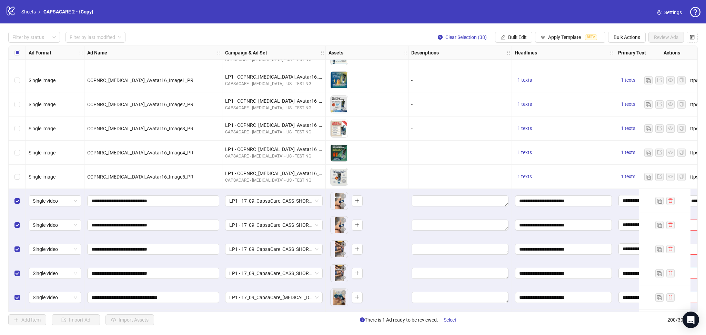
click at [508, 36] on span "Bulk Edit" at bounding box center [517, 37] width 19 height 6
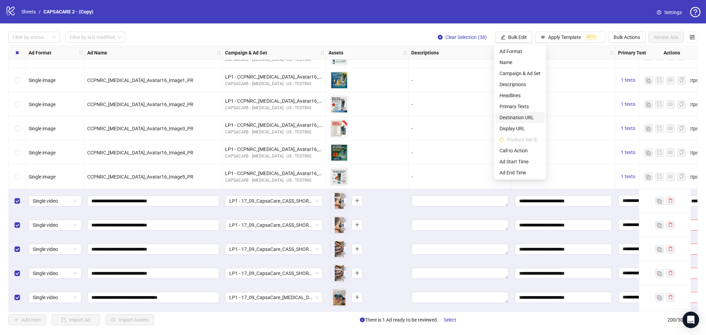
drag, startPoint x: 526, startPoint y: 115, endPoint x: 539, endPoint y: 124, distance: 16.6
click at [526, 115] on span "Destination URL" at bounding box center [520, 118] width 41 height 8
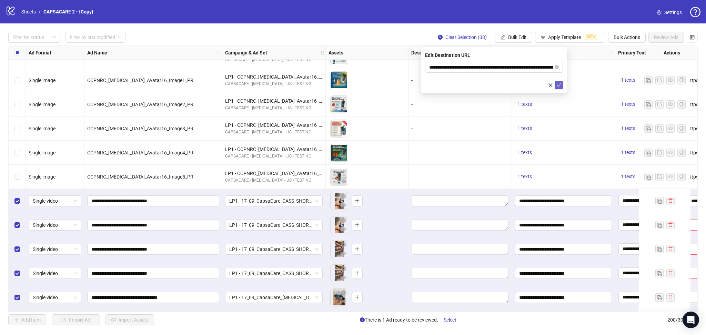
click at [561, 88] on span "submit" at bounding box center [559, 85] width 5 height 6
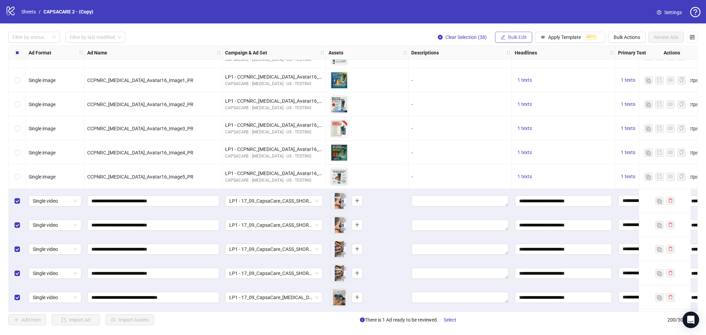
click at [512, 37] on span "Bulk Edit" at bounding box center [517, 37] width 19 height 6
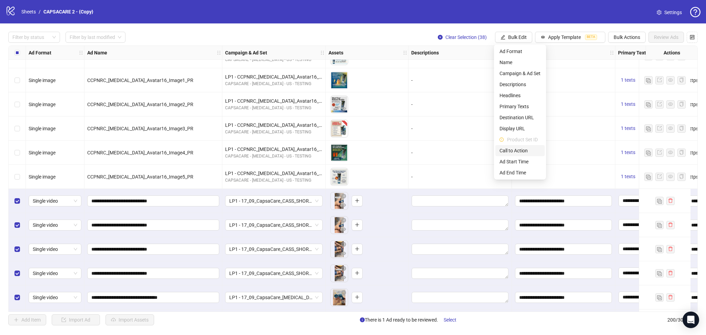
click at [523, 150] on span "Call to Action" at bounding box center [520, 151] width 41 height 8
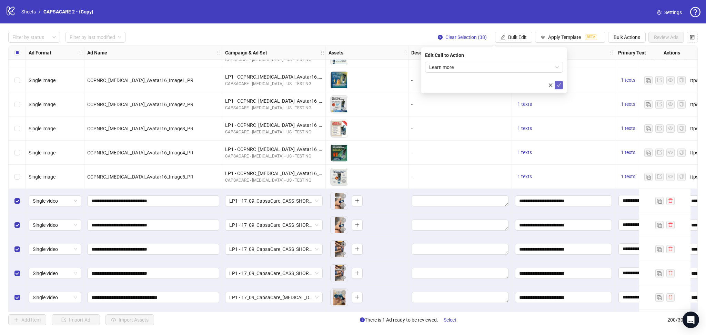
click at [558, 86] on icon "check" at bounding box center [559, 84] width 4 height 3
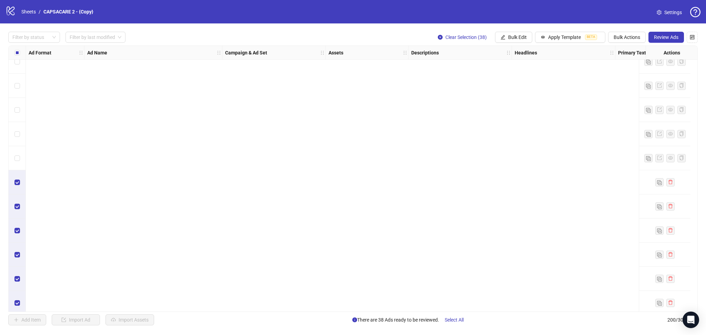
scroll to position [4579, 0]
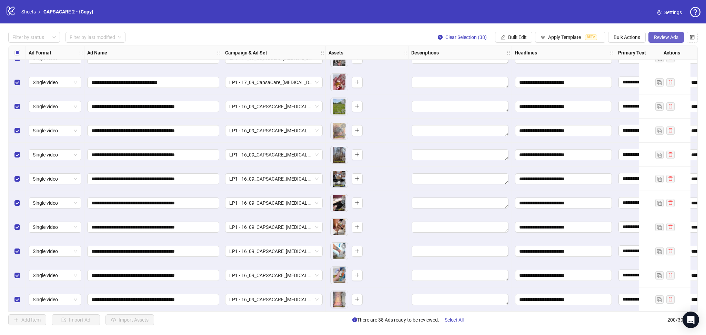
click at [674, 36] on span "Review Ads" at bounding box center [666, 37] width 24 height 6
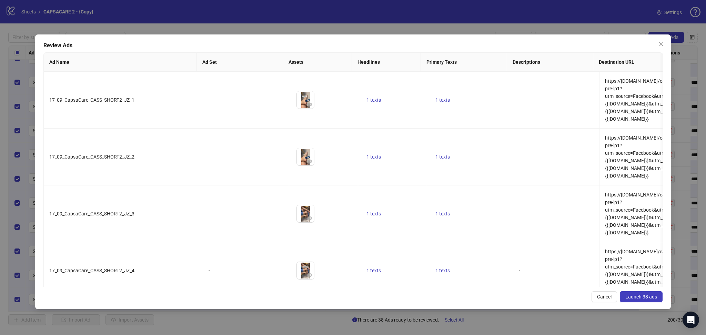
click at [638, 298] on span "Launch 38 ads" at bounding box center [642, 297] width 32 height 6
